Goal: Transaction & Acquisition: Subscribe to service/newsletter

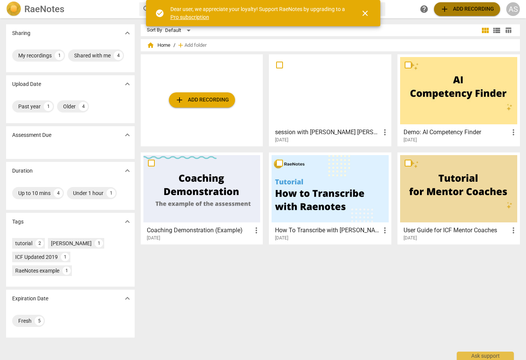
click at [450, 3] on button "add Add recording" at bounding box center [467, 9] width 66 height 14
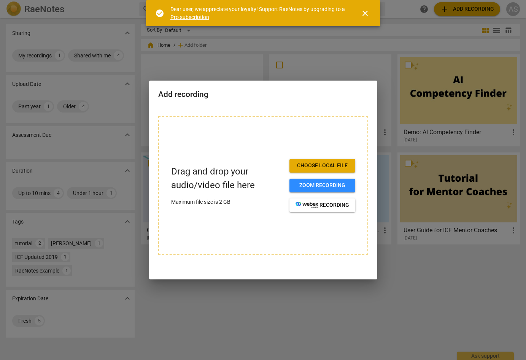
click at [309, 160] on button "Choose local file" at bounding box center [322, 166] width 66 height 14
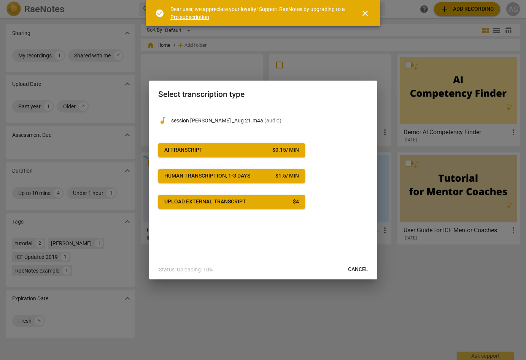
click at [363, 273] on button "Cancel" at bounding box center [358, 270] width 32 height 14
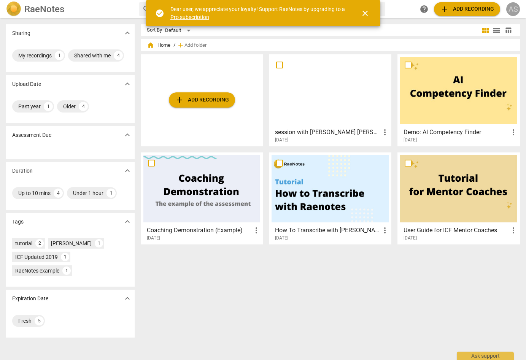
click at [510, 11] on div "AS" at bounding box center [513, 9] width 14 height 14
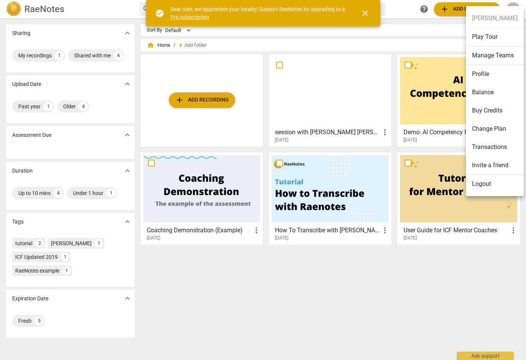
click at [493, 185] on li "Logout" at bounding box center [495, 184] width 58 height 18
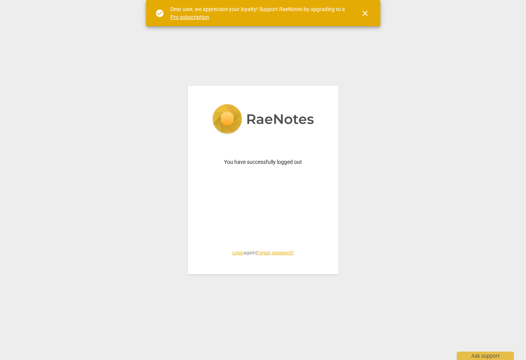
click at [238, 255] on link "Login" at bounding box center [237, 252] width 11 height 5
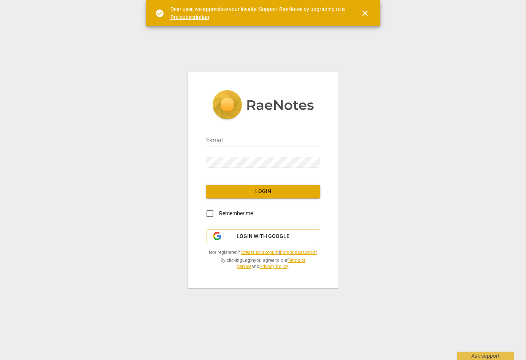
type input "[PERSON_NAME][EMAIL_ADDRESS][DOMAIN_NAME]"
click at [246, 250] on link "Create an account" at bounding box center [260, 252] width 38 height 5
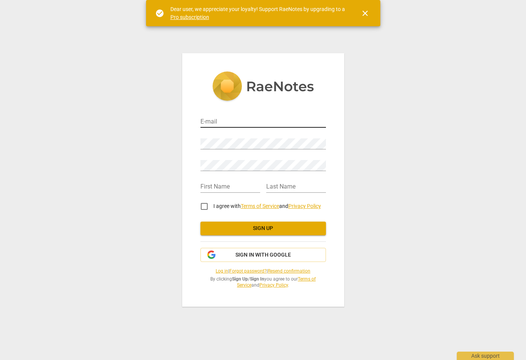
click at [233, 126] on input "email" at bounding box center [262, 122] width 125 height 11
type input "astefan@"
click at [230, 124] on input "astefan@" at bounding box center [262, 122] width 125 height 11
drag, startPoint x: 230, startPoint y: 120, endPoint x: 176, endPoint y: 122, distance: 54.4
click at [173, 121] on div "E-mail astefan@ Password Retype Password First Name Last Name I agree with Term…" at bounding box center [263, 180] width 526 height 360
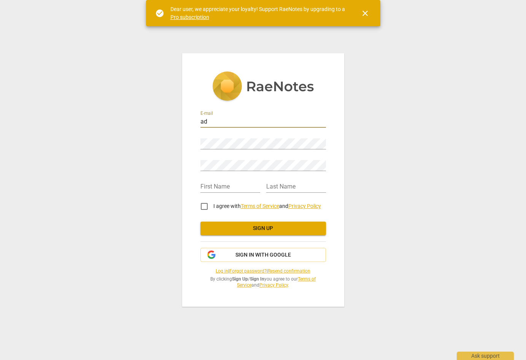
type input "[EMAIL_ADDRESS][DOMAIN_NAME]"
type input "[PERSON_NAME]"
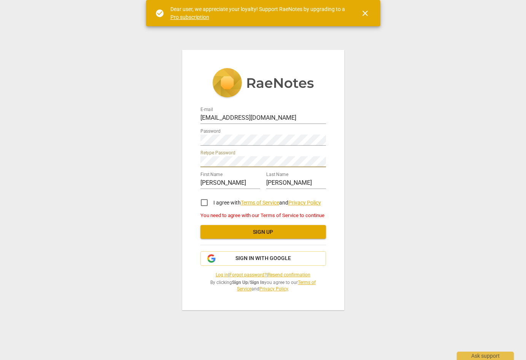
click at [200, 198] on input "I agree with Terms of Service and Privacy Policy" at bounding box center [204, 202] width 18 height 18
checkbox input "true"
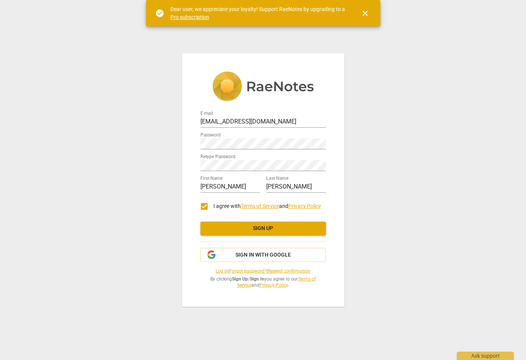
click at [209, 226] on span "Sign up" at bounding box center [262, 229] width 113 height 8
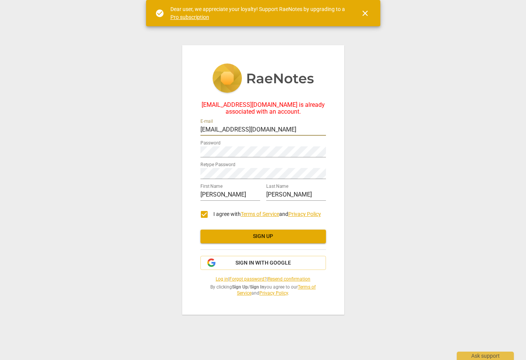
drag, startPoint x: 251, startPoint y: 128, endPoint x: 219, endPoint y: 127, distance: 31.6
click at [219, 127] on input "[EMAIL_ADDRESS][DOMAIN_NAME]" at bounding box center [262, 130] width 125 height 11
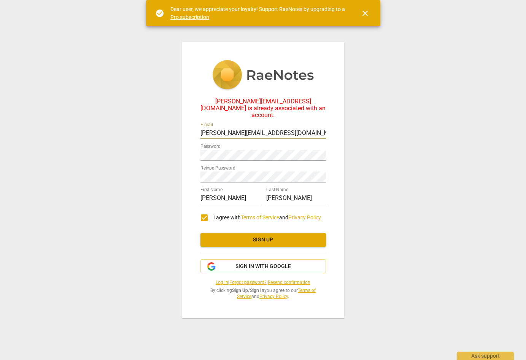
drag, startPoint x: 263, startPoint y: 128, endPoint x: 184, endPoint y: 127, distance: 79.5
click at [183, 128] on div "[PERSON_NAME][EMAIL_ADDRESS][DOMAIN_NAME] is already associated with an account…" at bounding box center [263, 180] width 162 height 276
click at [320, 132] on input "[PERSON_NAME][EMAIL_ADDRESS][DOMAIN_NAME]" at bounding box center [262, 133] width 125 height 11
drag, startPoint x: 268, startPoint y: 132, endPoint x: 106, endPoint y: 132, distance: 161.9
click at [106, 132] on div "[PERSON_NAME][EMAIL_ADDRESS][DOMAIN_NAME] is already associated with an account…" at bounding box center [263, 180] width 526 height 360
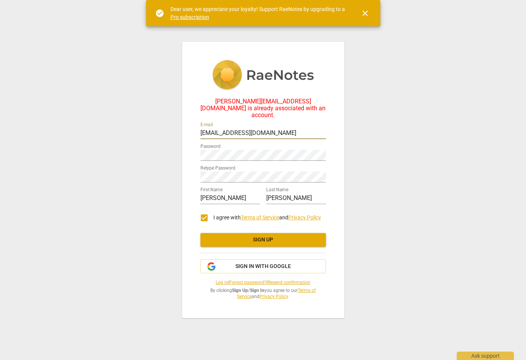
click at [238, 241] on button "Sign up" at bounding box center [262, 240] width 125 height 14
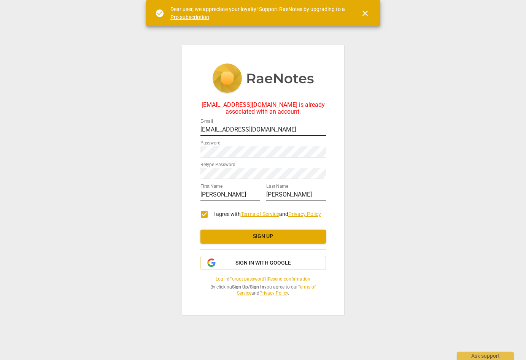
click at [265, 132] on input "[EMAIL_ADDRESS][DOMAIN_NAME]" at bounding box center [262, 130] width 125 height 11
drag, startPoint x: 236, startPoint y: 127, endPoint x: 197, endPoint y: 127, distance: 39.2
click at [197, 127] on div "[EMAIL_ADDRESS][DOMAIN_NAME] is already associated with an account. E-mail [EMA…" at bounding box center [263, 179] width 162 height 269
type input "[EMAIL_ADDRESS][DOMAIN_NAME]"
click at [224, 238] on span "Sign up" at bounding box center [262, 237] width 113 height 8
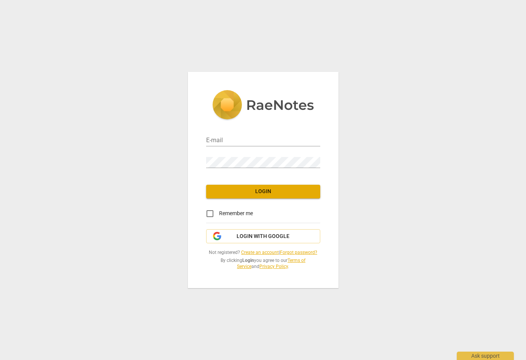
type input "[EMAIL_ADDRESS][DOMAIN_NAME]"
click at [220, 213] on span "Remember me" at bounding box center [236, 213] width 34 height 8
click at [219, 213] on input "Remember me" at bounding box center [210, 213] width 18 height 18
checkbox input "true"
click at [230, 189] on span "Login" at bounding box center [263, 192] width 102 height 8
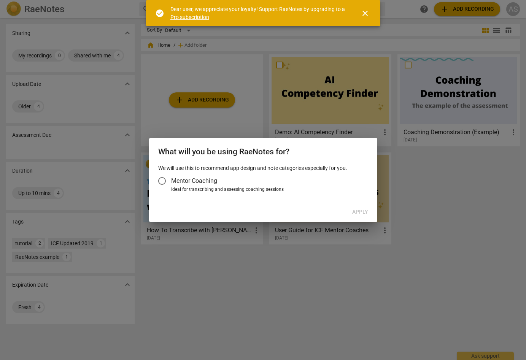
click at [178, 179] on span "Mentor Coaching" at bounding box center [194, 180] width 46 height 9
click at [171, 179] on input "Mentor Coaching" at bounding box center [162, 181] width 18 height 18
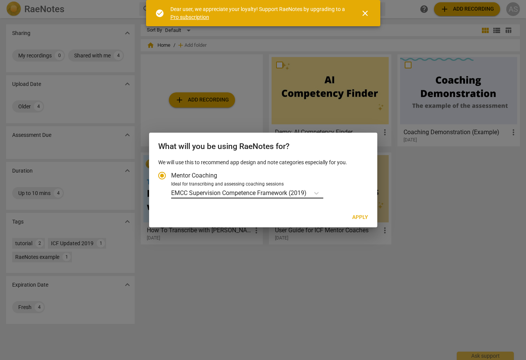
click at [201, 197] on p "EMCC Supervision Competence Framework (2019)" at bounding box center [238, 193] width 135 height 9
click at [0, 0] on input "Ideal for transcribing and assessing coaching sessions EMCC Supervision Compete…" at bounding box center [0, 0] width 0 height 0
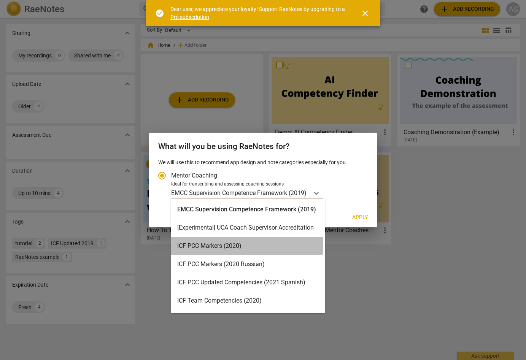
click at [206, 242] on div "ICF PCC Markers (2020)" at bounding box center [248, 246] width 154 height 18
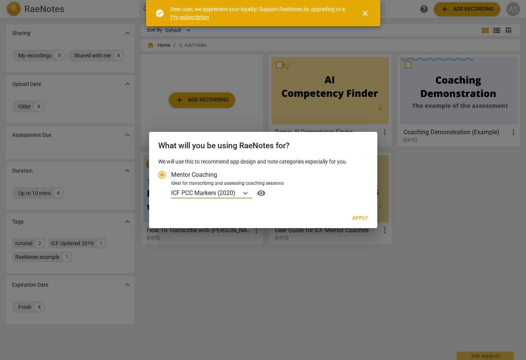
click at [352, 220] on span "Apply" at bounding box center [360, 218] width 16 height 8
radio input "false"
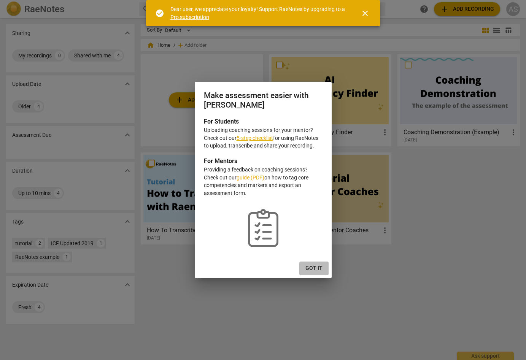
click at [315, 270] on span "Got it" at bounding box center [313, 269] width 17 height 8
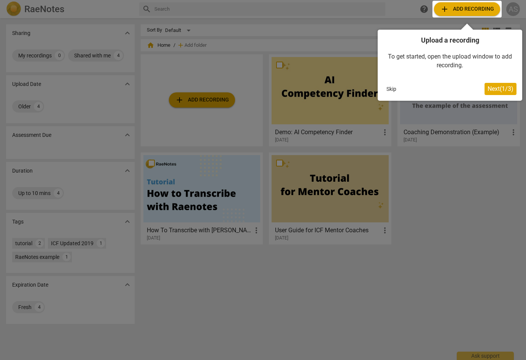
click at [488, 92] on span "Next ( 1 / 3 )" at bounding box center [500, 88] width 26 height 7
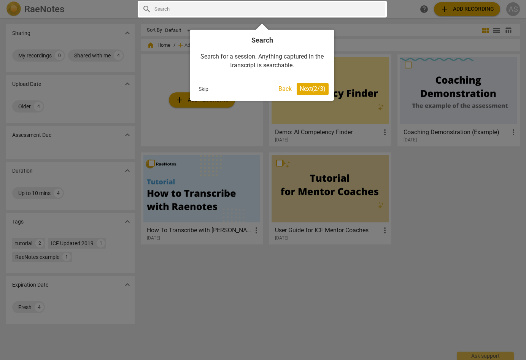
click at [309, 88] on span "Next ( 2 / 3 )" at bounding box center [313, 88] width 26 height 7
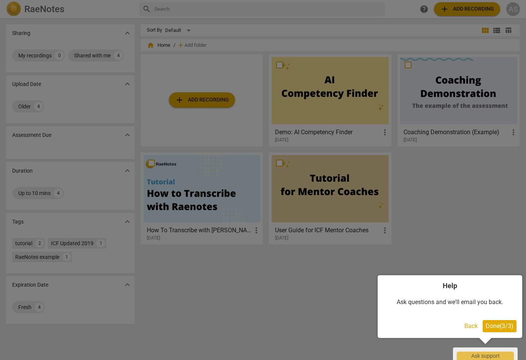
click at [499, 323] on span "Done ( 3 / 3 )" at bounding box center [499, 325] width 28 height 7
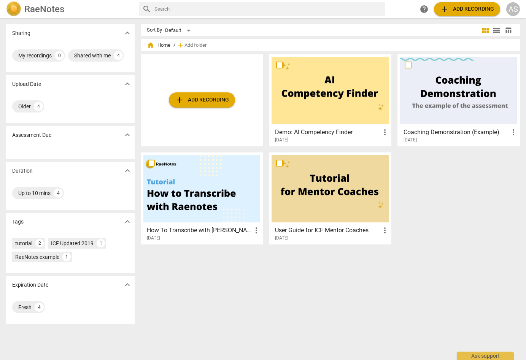
click at [193, 103] on span "add Add recording" at bounding box center [202, 99] width 54 height 9
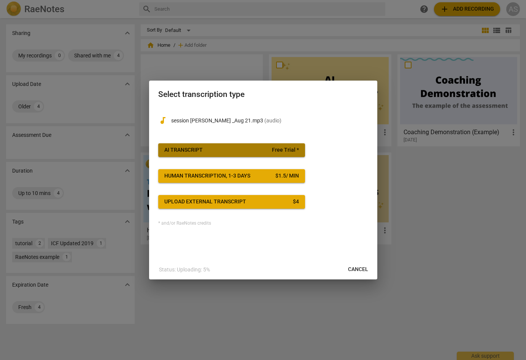
click at [288, 149] on span "Free Trial *" at bounding box center [285, 150] width 27 height 8
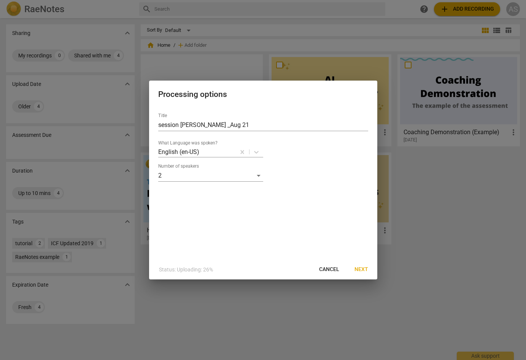
click at [366, 267] on span "Next" at bounding box center [361, 270] width 14 height 8
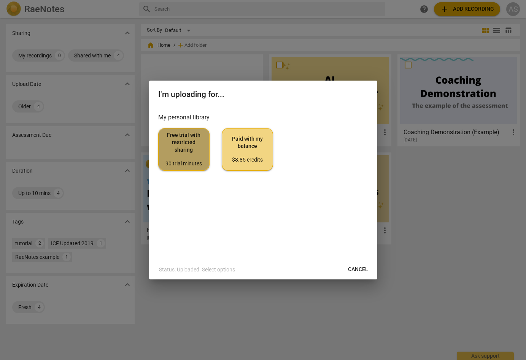
click at [200, 134] on span "Free trial with restricted sharing 90 trial minutes" at bounding box center [184, 150] width 38 height 36
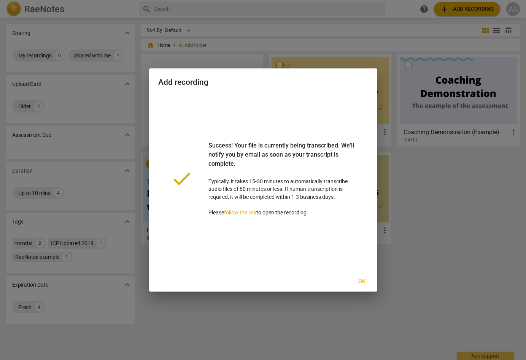
click at [361, 283] on span "Ok" at bounding box center [362, 282] width 12 height 8
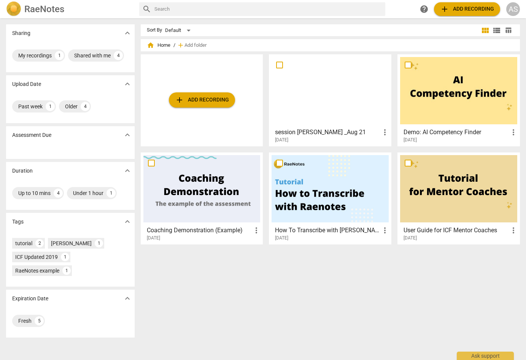
click at [339, 113] on div at bounding box center [329, 90] width 117 height 67
